Goal: Information Seeking & Learning: Learn about a topic

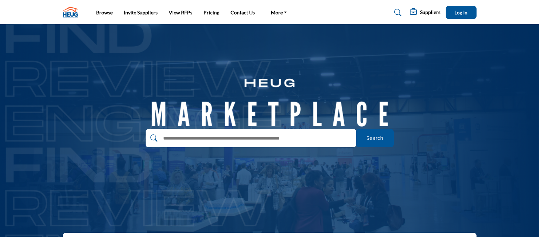
click at [402, 15] on link at bounding box center [397, 12] width 19 height 11
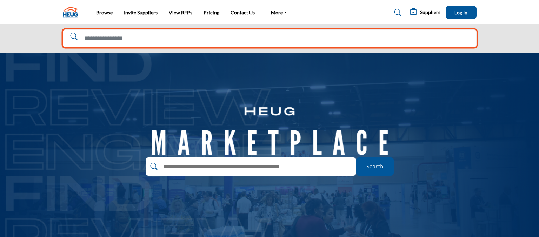
click at [366, 45] on input "Search Solutions" at bounding box center [270, 38] width 414 height 18
type input "**********"
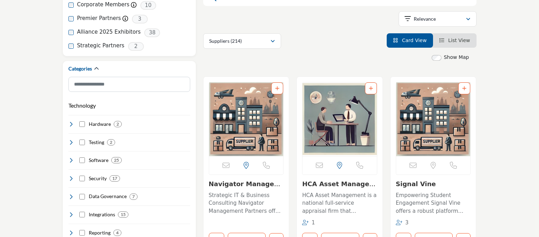
scroll to position [148, 0]
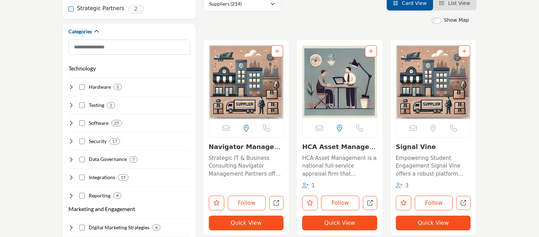
click at [454, 173] on p "Empowering Student Engagement Signal Vine offers a robust platform designed to …" at bounding box center [433, 166] width 75 height 24
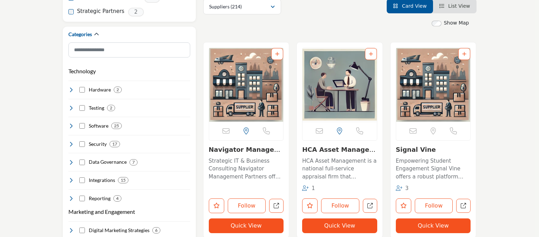
scroll to position [167, 0]
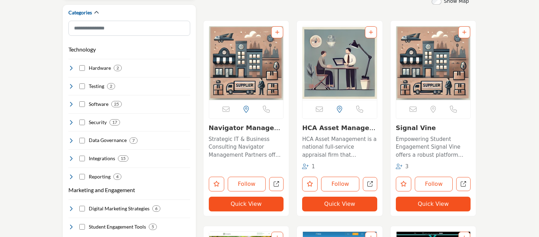
click at [250, 208] on button "Quick View" at bounding box center [246, 204] width 75 height 15
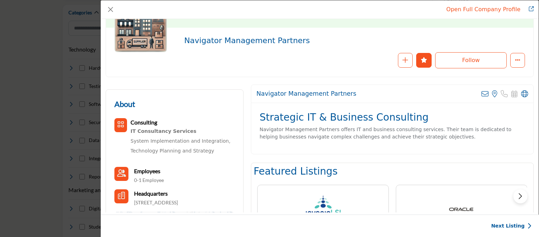
scroll to position [78, 0]
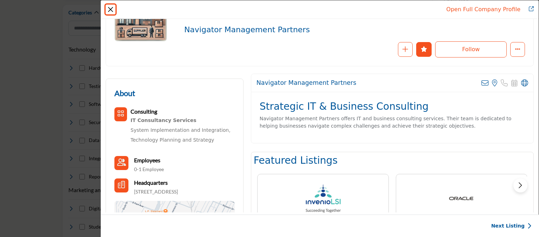
click at [111, 9] on button "Close" at bounding box center [111, 10] width 10 height 10
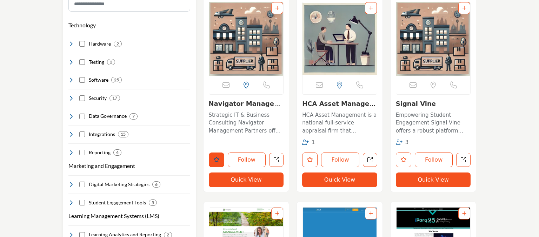
scroll to position [167, 0]
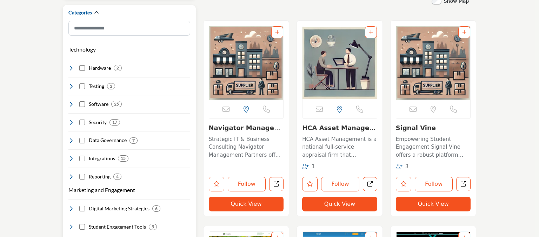
click at [70, 103] on icon at bounding box center [71, 104] width 6 height 6
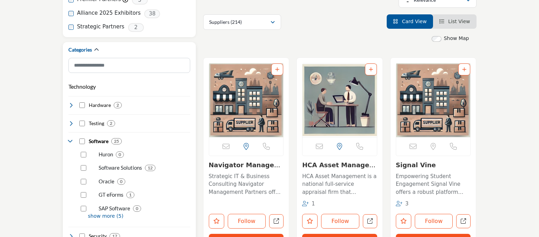
scroll to position [0, 0]
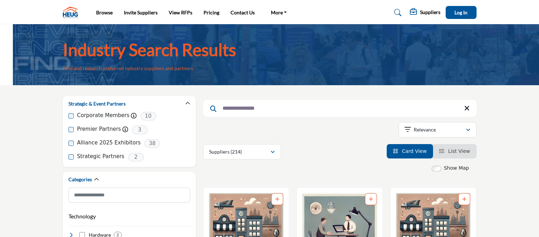
click at [77, 12] on img at bounding box center [72, 13] width 19 height 12
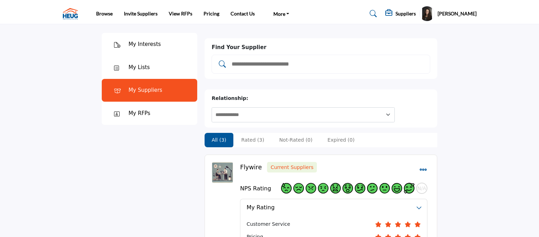
click at [259, 62] on input "Add and rate your suppliers" at bounding box center [328, 64] width 194 height 9
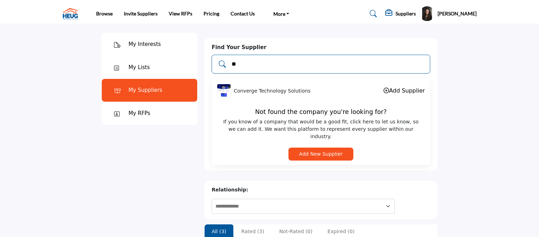
type input "*"
type input "*****"
click at [412, 91] on link "Add Supplier" at bounding box center [404, 90] width 41 height 7
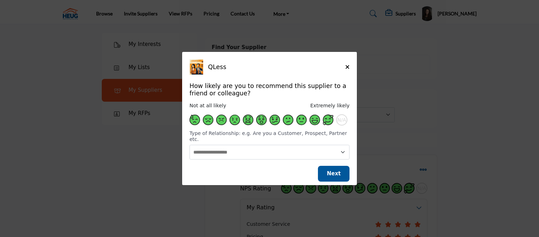
click at [325, 123] on span "Supplier Rating and Recommendation Modal for QLess" at bounding box center [328, 120] width 11 height 11
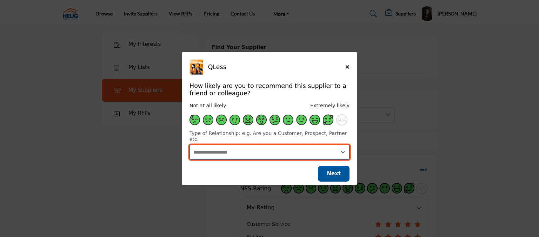
click at [190, 145] on select "**********" at bounding box center [270, 152] width 160 height 15
select select "********"
click option "**********" at bounding box center [0, 0] width 0 height 0
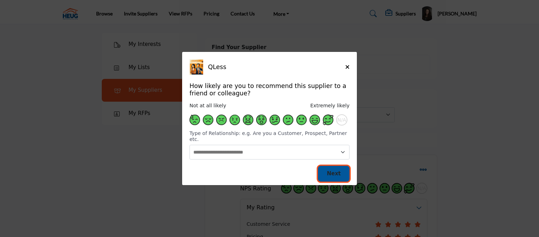
click at [328, 169] on button "Next" at bounding box center [334, 174] width 32 height 16
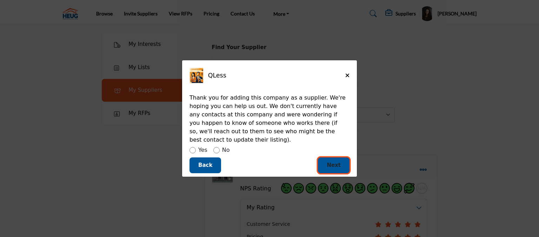
click at [331, 162] on span "Next" at bounding box center [334, 165] width 14 height 6
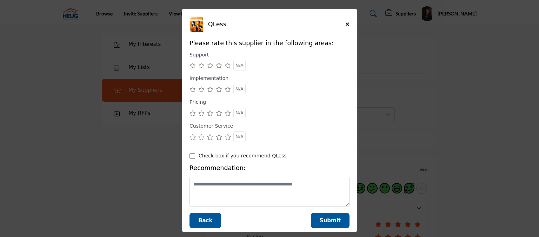
click at [230, 91] on icon "Supplier Rating and Recommendation Modal for QLess" at bounding box center [228, 90] width 6 height 6
click at [335, 215] on button "Submit" at bounding box center [330, 221] width 39 height 16
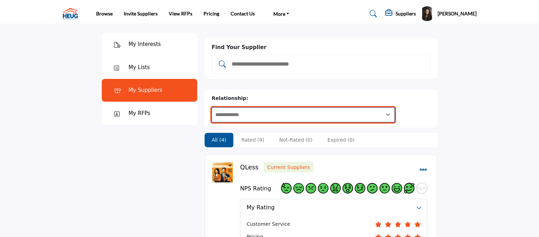
click at [212, 107] on select "**********" at bounding box center [303, 114] width 183 height 15
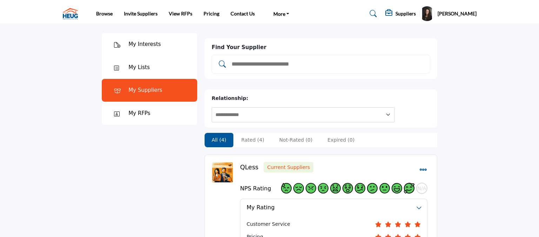
click at [285, 70] on div at bounding box center [321, 64] width 219 height 19
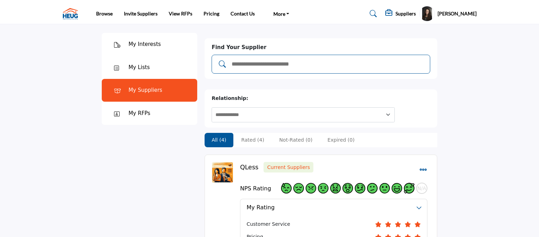
click at [287, 64] on input "Add and rate your suppliers" at bounding box center [328, 64] width 194 height 9
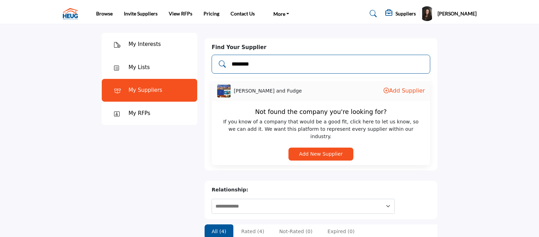
type input "********"
click at [416, 93] on link "Add Supplier" at bounding box center [404, 90] width 41 height 7
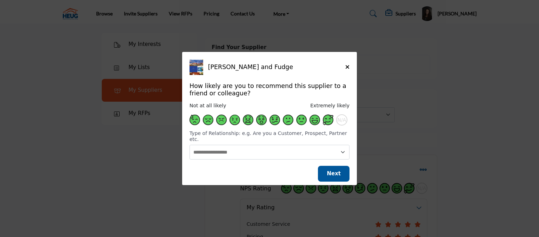
click at [328, 124] on span "Supplier Rating and Recommendation Modal for Williams and Fudge" at bounding box center [328, 120] width 11 height 11
click at [338, 175] on button "Next" at bounding box center [334, 174] width 32 height 16
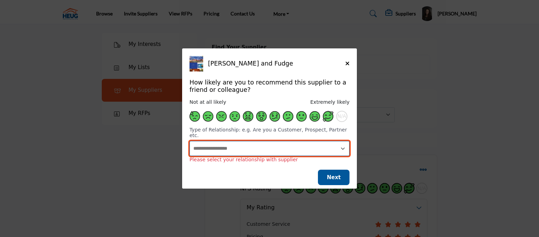
click at [190, 141] on select "**********" at bounding box center [270, 148] width 160 height 15
select select "********"
click option "**********" at bounding box center [0, 0] width 0 height 0
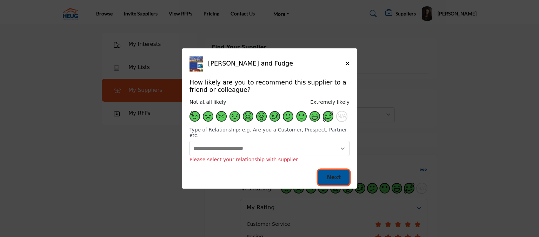
click at [341, 177] on span "Next" at bounding box center [334, 177] width 14 height 6
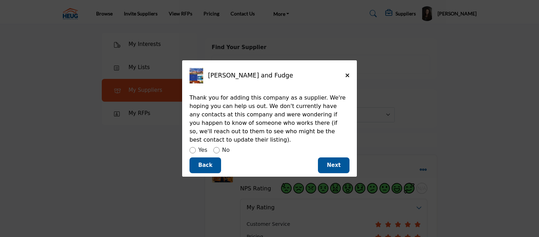
click at [219, 148] on div "Yes No" at bounding box center [270, 151] width 160 height 10
click at [337, 163] on span "Next" at bounding box center [334, 165] width 14 height 6
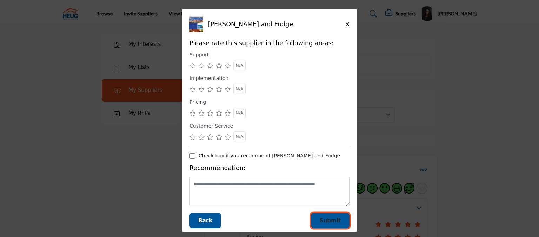
click at [334, 221] on span "Submit" at bounding box center [330, 221] width 21 height 6
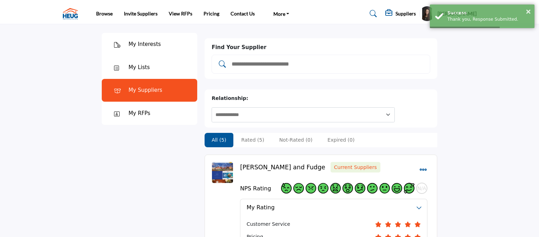
click at [282, 64] on input "Add and rate your suppliers" at bounding box center [328, 64] width 194 height 9
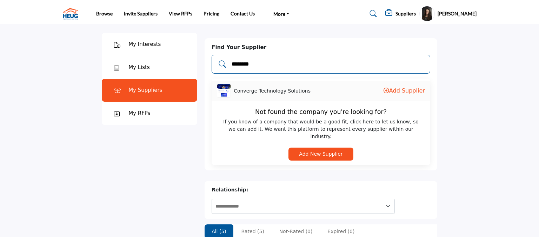
type input "********"
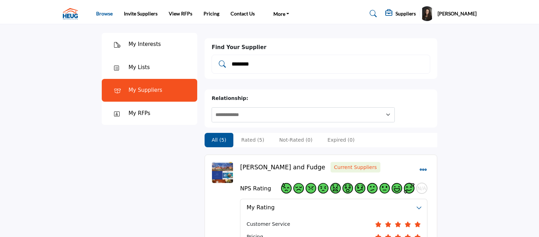
click at [109, 16] on link "Browse" at bounding box center [104, 14] width 16 height 6
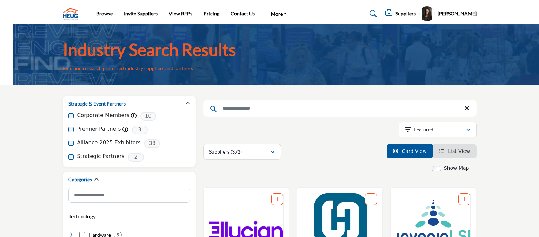
click at [271, 113] on input "Search Keyword" at bounding box center [339, 108] width 273 height 17
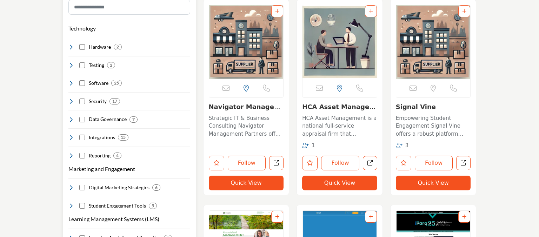
scroll to position [222, 0]
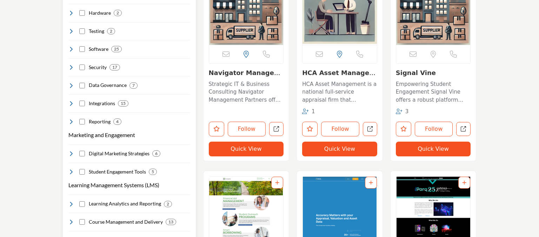
click at [71, 172] on icon at bounding box center [71, 172] width 6 height 6
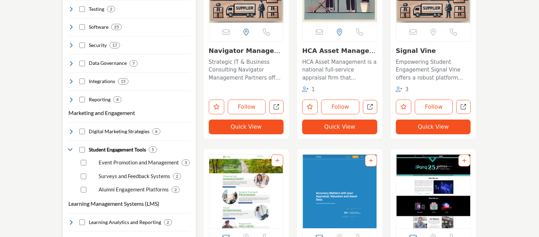
scroll to position [259, 0]
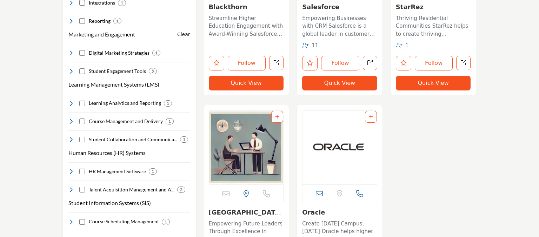
scroll to position [333, 0]
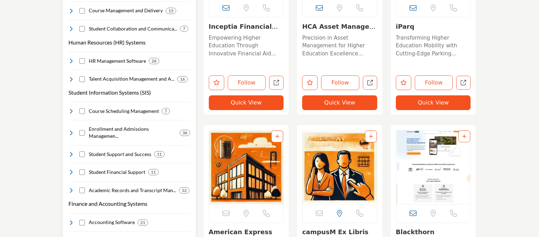
scroll to position [482, 0]
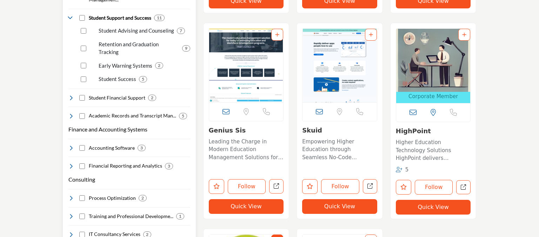
scroll to position [593, 0]
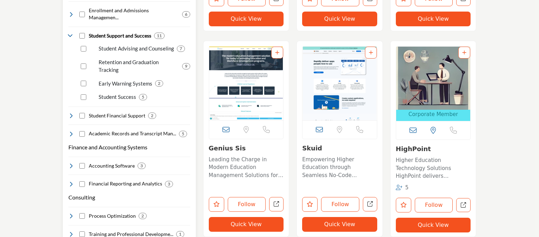
click at [85, 32] on div "Student Support and Success 11" at bounding box center [116, 35] width 97 height 7
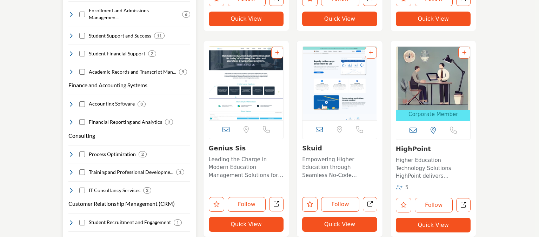
click at [85, 50] on div "Student Financial Support 2" at bounding box center [112, 53] width 88 height 7
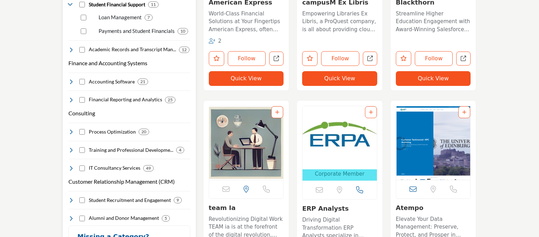
scroll to position [741, 0]
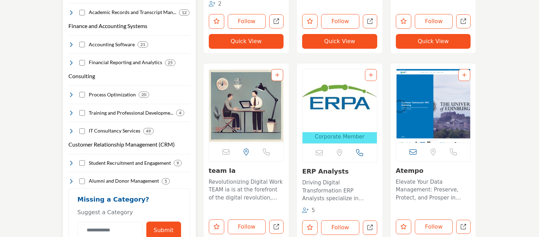
click at [77, 91] on div "Process Optimization 20" at bounding box center [108, 94] width 81 height 7
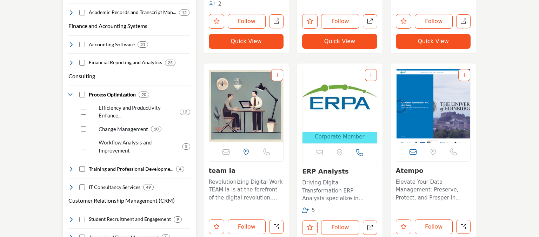
click at [81, 99] on div "Efficiency and Productivity Enhance... 12" at bounding box center [134, 109] width 112 height 21
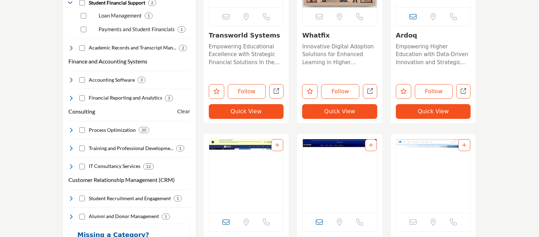
scroll to position [697, 0]
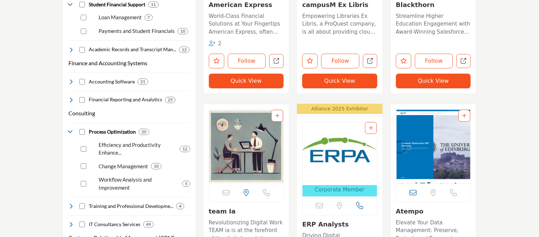
scroll to position [815, 0]
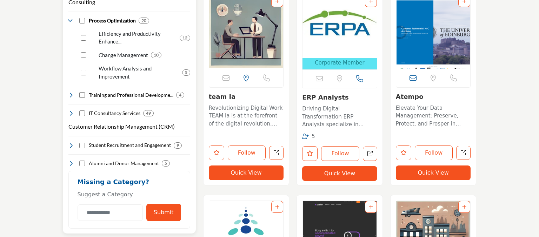
click at [71, 143] on icon at bounding box center [71, 146] width 6 height 6
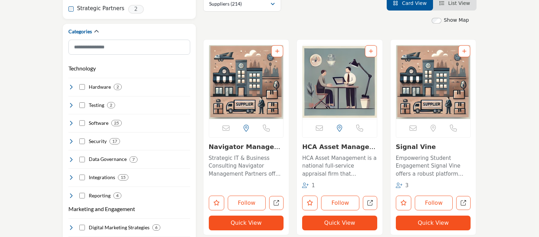
scroll to position [0, 0]
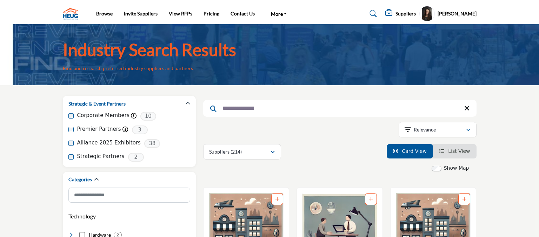
drag, startPoint x: 273, startPoint y: 106, endPoint x: 217, endPoint y: 99, distance: 56.9
click at [203, 109] on input "**********" at bounding box center [339, 108] width 273 height 17
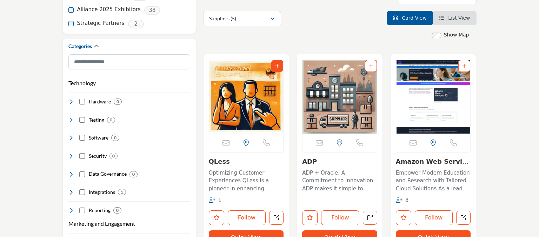
scroll to position [148, 0]
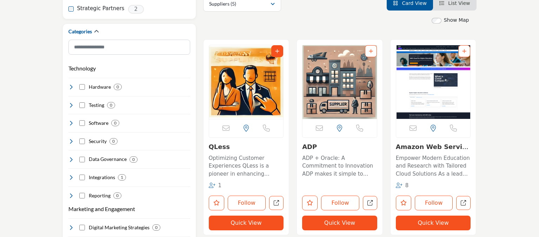
type input "*****"
click at [254, 222] on button "Quick View" at bounding box center [246, 223] width 75 height 15
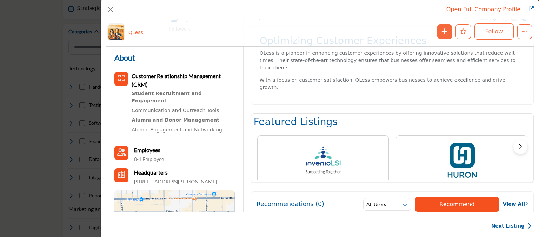
scroll to position [183, 0]
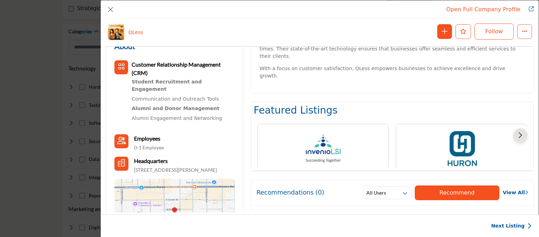
click at [523, 128] on button "Next slide" at bounding box center [521, 135] width 14 height 14
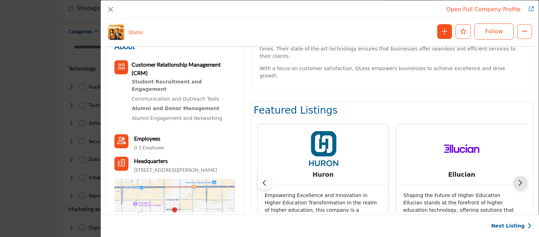
click at [523, 176] on button "Next slide" at bounding box center [521, 183] width 14 height 14
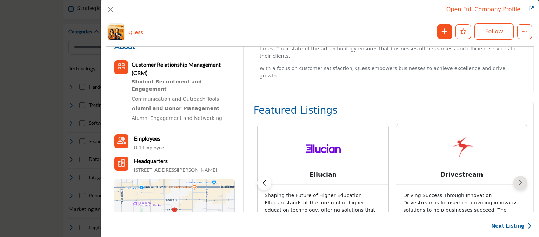
click at [524, 176] on button "Next slide" at bounding box center [521, 183] width 14 height 14
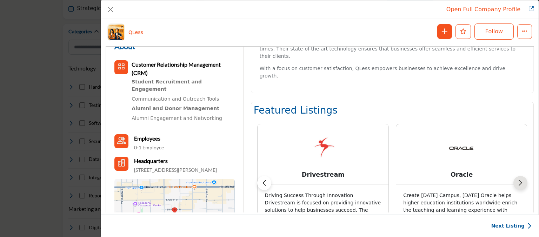
click at [524, 176] on button "Next slide" at bounding box center [521, 183] width 14 height 14
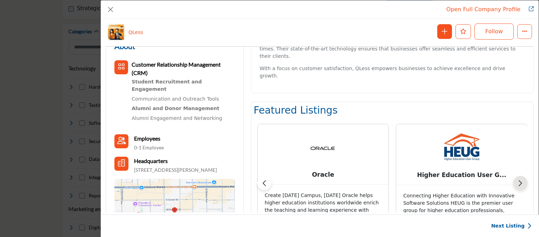
click at [524, 176] on button "Next slide" at bounding box center [521, 183] width 14 height 14
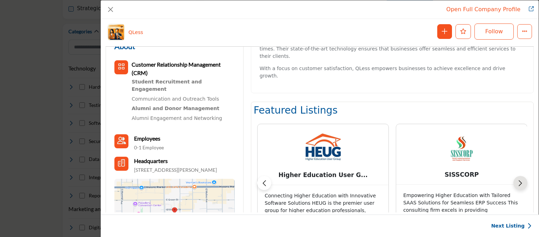
click at [524, 176] on button "Next slide" at bounding box center [521, 183] width 14 height 14
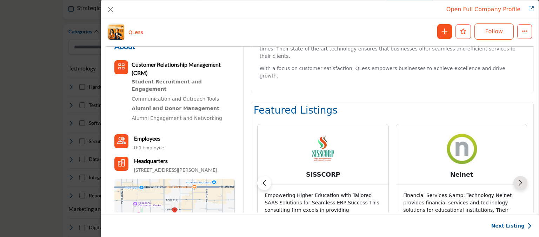
click at [524, 176] on button "Next slide" at bounding box center [521, 183] width 14 height 14
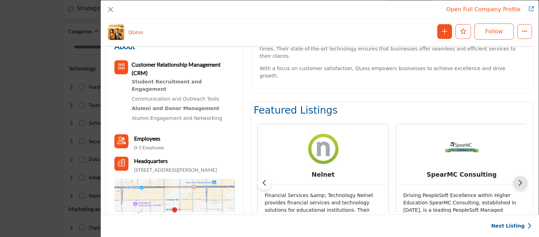
click at [524, 176] on button "Next slide" at bounding box center [521, 183] width 14 height 14
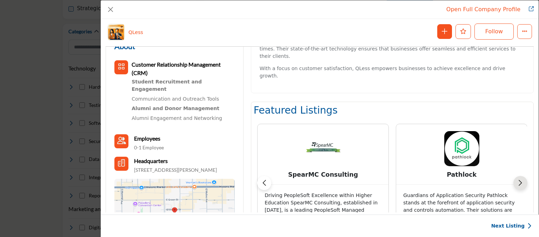
click at [524, 176] on button "Next slide" at bounding box center [521, 183] width 14 height 14
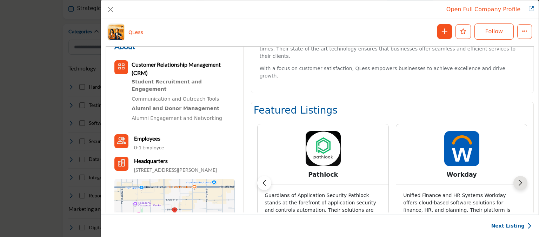
click at [524, 176] on button "Next slide" at bounding box center [521, 183] width 14 height 14
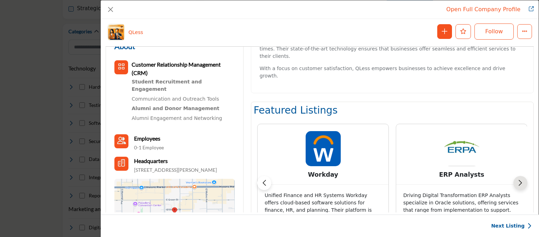
click at [524, 176] on button "Next slide" at bounding box center [521, 183] width 14 height 14
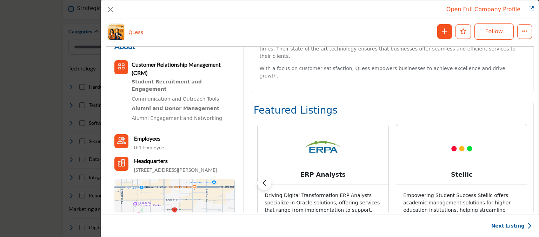
click at [524, 176] on button "Next slide" at bounding box center [521, 183] width 14 height 14
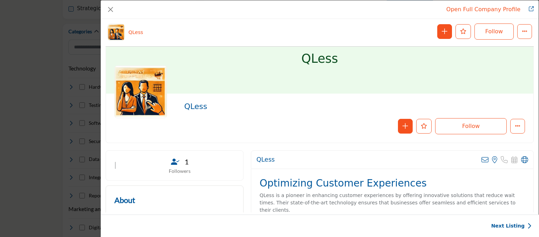
scroll to position [0, 0]
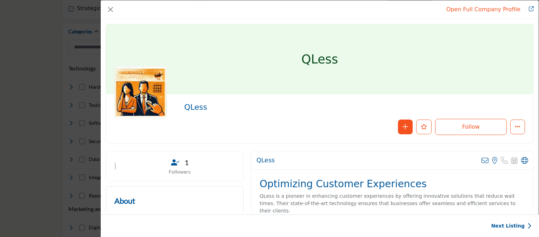
click at [361, 185] on h2 "Optimizing Customer Experiences" at bounding box center [392, 184] width 265 height 12
click at [411, 185] on h2 "Optimizing Customer Experiences" at bounding box center [392, 184] width 265 height 12
drag, startPoint x: 106, startPoint y: 11, endPoint x: 110, endPoint y: 9, distance: 4.1
click at [107, 11] on button "Close" at bounding box center [111, 10] width 10 height 10
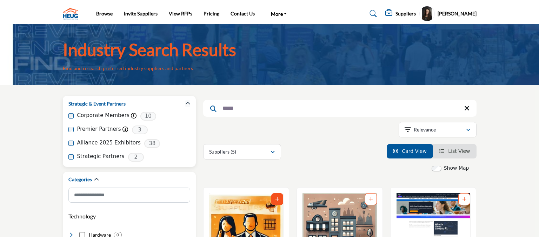
drag, startPoint x: 234, startPoint y: 110, endPoint x: 188, endPoint y: 107, distance: 46.4
click at [203, 110] on input "*****" at bounding box center [339, 108] width 273 height 17
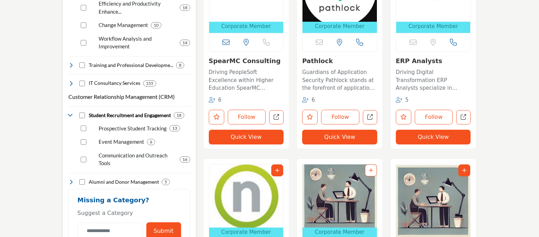
scroll to position [890, 0]
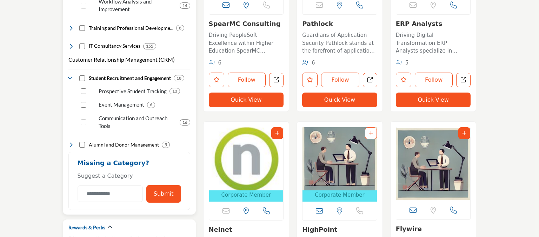
click at [72, 142] on icon at bounding box center [71, 145] width 6 height 6
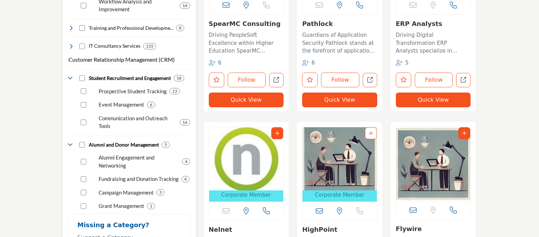
click at [72, 142] on icon at bounding box center [71, 145] width 6 height 6
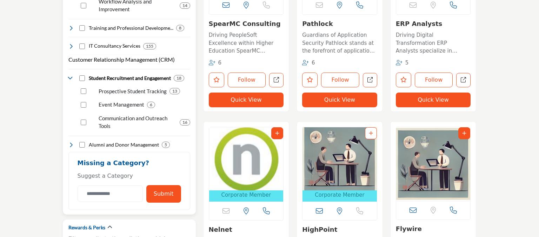
click at [138, 55] on h3 "Customer Relationship Management (CRM)" at bounding box center [121, 59] width 106 height 8
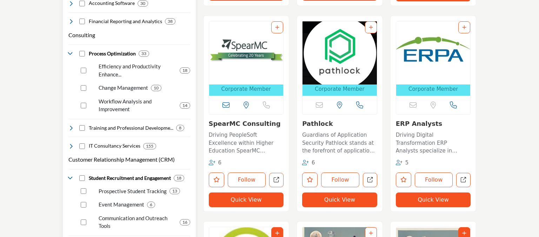
scroll to position [778, 0]
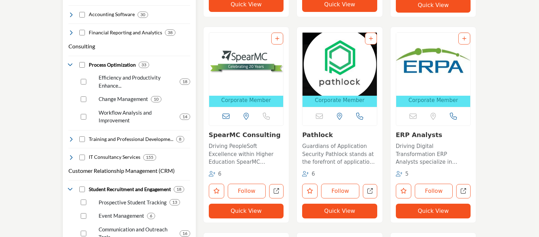
click at [69, 187] on icon at bounding box center [71, 190] width 6 height 6
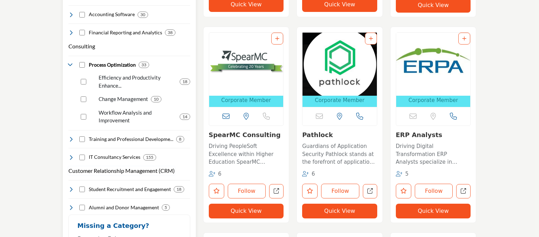
click at [117, 167] on h3 "Customer Relationship Management (CRM)" at bounding box center [121, 171] width 106 height 8
click at [118, 167] on h3 "Customer Relationship Management (CRM)" at bounding box center [121, 171] width 106 height 8
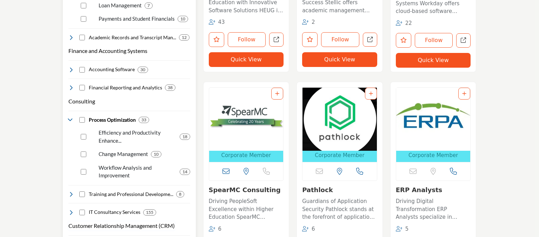
scroll to position [704, 0]
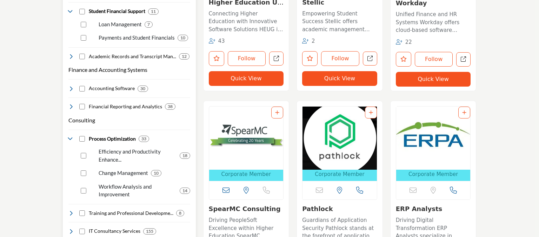
click at [74, 136] on icon at bounding box center [71, 139] width 6 height 6
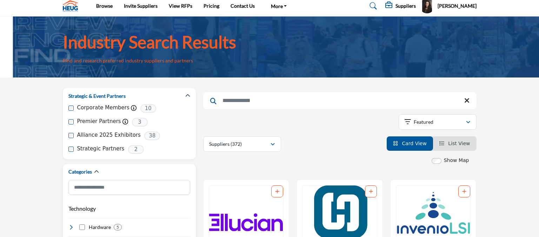
scroll to position [0, 0]
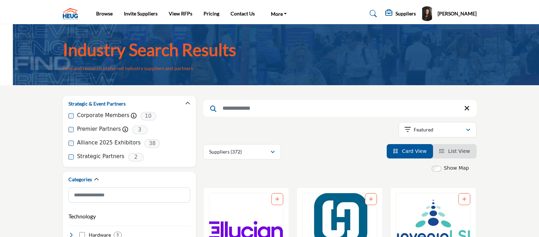
click at [407, 16] on h5 "Suppliers" at bounding box center [406, 14] width 20 height 6
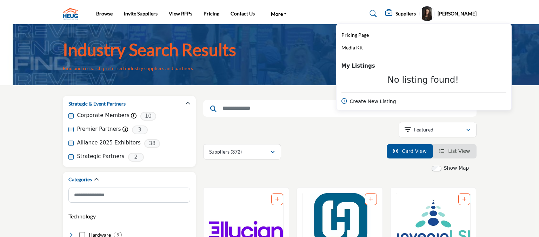
click at [381, 15] on link at bounding box center [372, 13] width 19 height 11
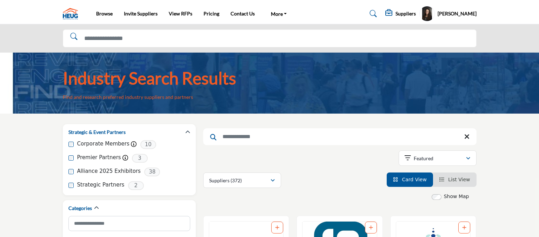
click at [234, 49] on div at bounding box center [269, 38] width 539 height 28
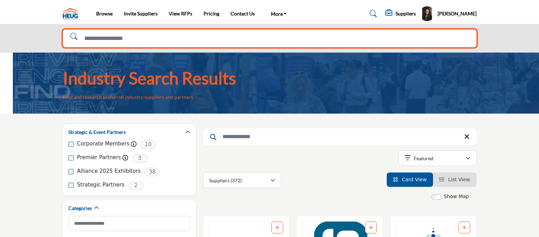
click at [234, 42] on input "Search Solutions" at bounding box center [270, 38] width 414 height 18
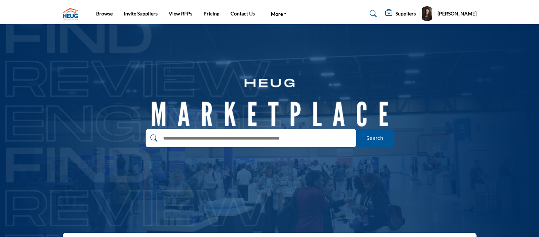
click at [259, 140] on input "text" at bounding box center [243, 138] width 167 height 11
type input "**********"
click at [377, 138] on span "Search" at bounding box center [374, 138] width 17 height 7
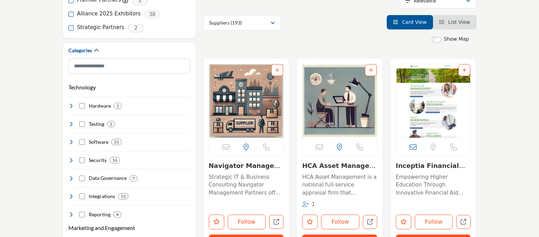
scroll to position [148, 0]
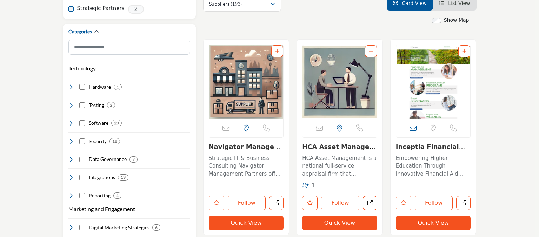
click at [245, 225] on button "Quick View" at bounding box center [246, 223] width 75 height 15
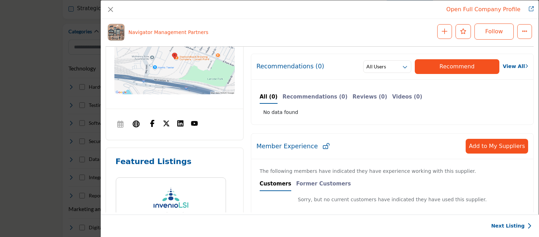
scroll to position [300, 0]
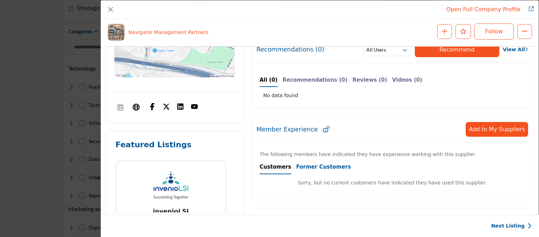
click at [321, 164] on b "Former Customers" at bounding box center [323, 167] width 55 height 6
click at [279, 167] on b "Customers" at bounding box center [276, 167] width 32 height 6
click at [110, 8] on button "Close" at bounding box center [111, 10] width 10 height 10
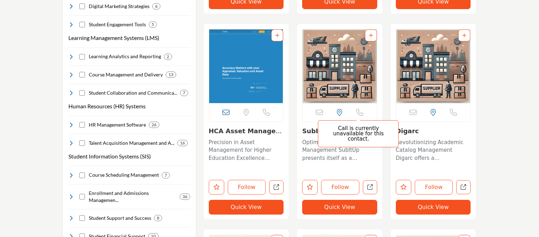
scroll to position [371, 0]
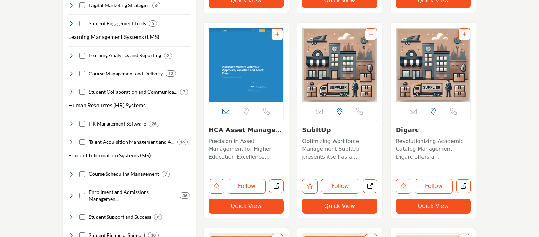
click at [478, 127] on div "Email is currently unavailable for this contact. [US_STATE]" at bounding box center [433, 123] width 94 height 203
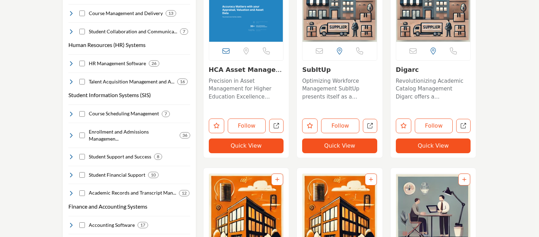
scroll to position [445, 0]
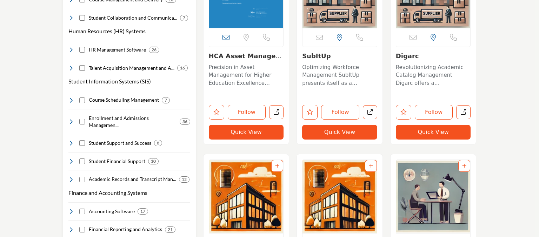
click at [343, 137] on button "Quick View" at bounding box center [339, 132] width 75 height 15
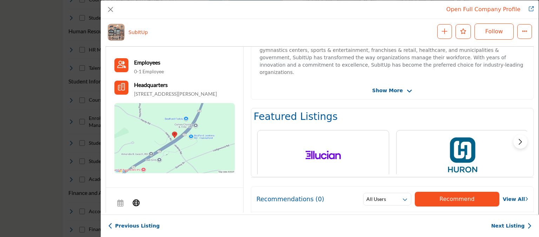
scroll to position [98, 0]
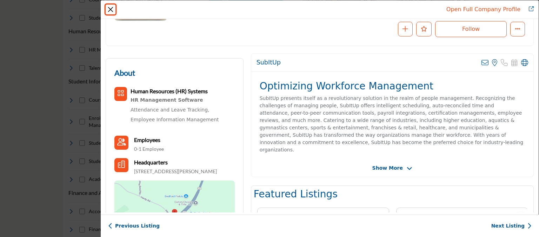
click at [115, 11] on button "Close" at bounding box center [111, 10] width 10 height 10
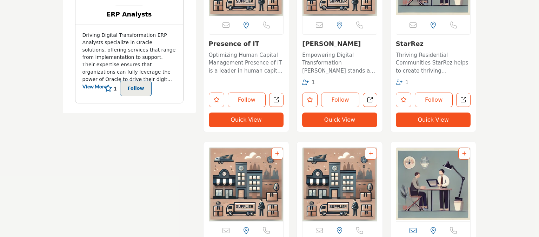
scroll to position [1705, 0]
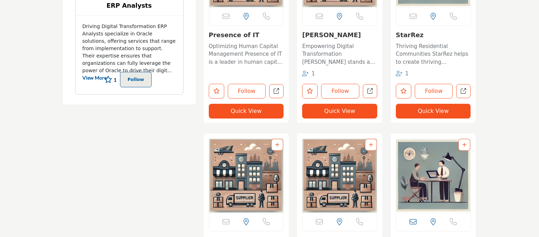
click at [419, 107] on button "Quick View" at bounding box center [433, 111] width 75 height 15
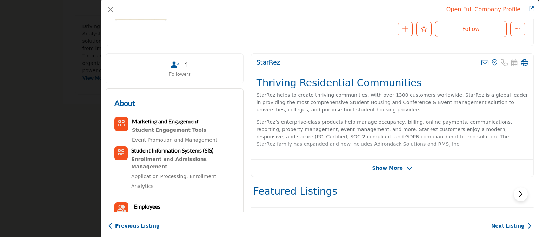
scroll to position [98, 0]
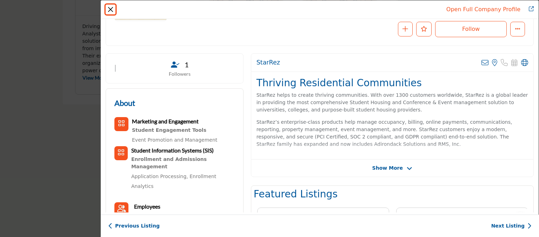
click at [110, 10] on button "Close" at bounding box center [111, 10] width 10 height 10
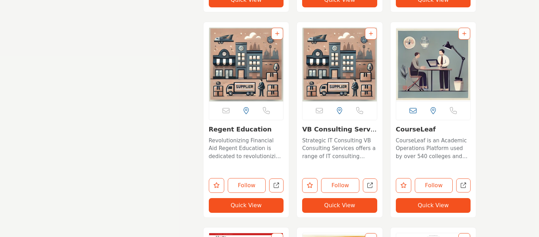
scroll to position [1668, 0]
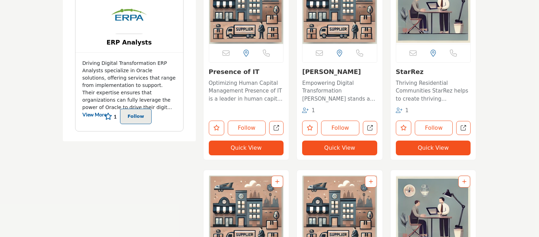
click at [419, 151] on button "Quick View" at bounding box center [433, 148] width 75 height 15
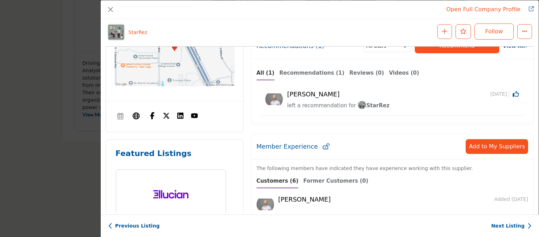
scroll to position [243, 0]
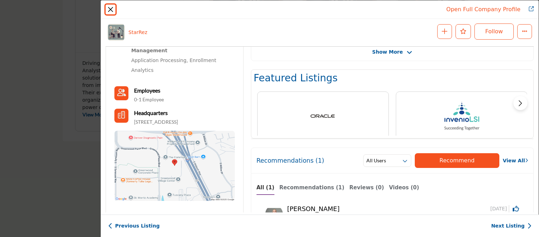
click at [112, 12] on button "Close" at bounding box center [111, 10] width 10 height 10
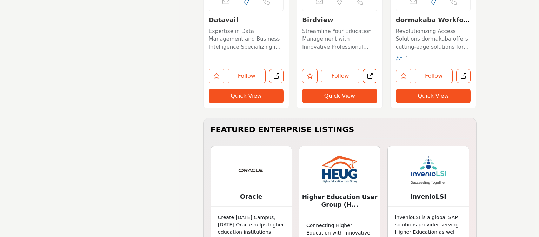
scroll to position [2966, 0]
